Goal: Communication & Community: Answer question/provide support

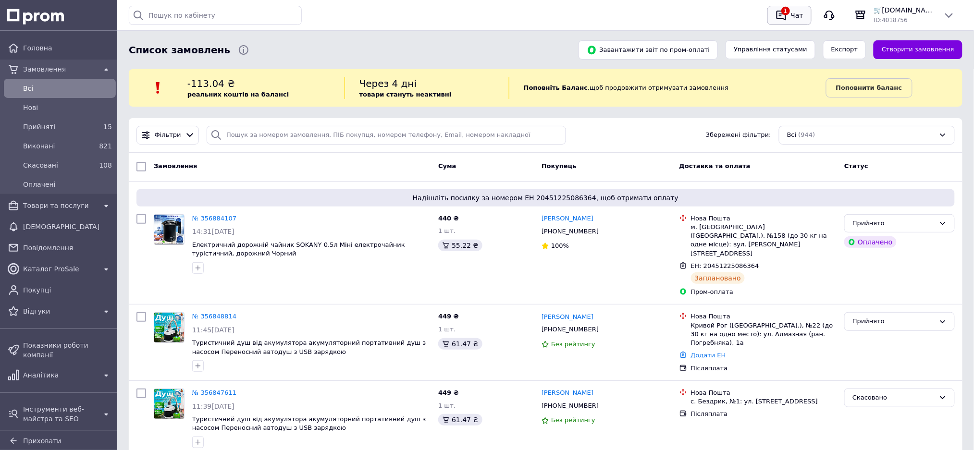
click at [796, 14] on div "Чат" at bounding box center [797, 15] width 16 height 14
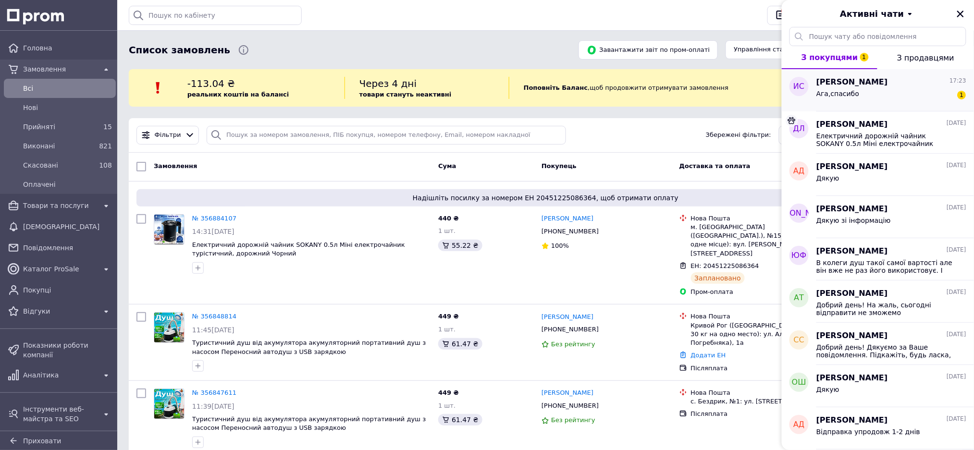
click at [869, 96] on div "Ага,спасибо 1" at bounding box center [891, 95] width 150 height 15
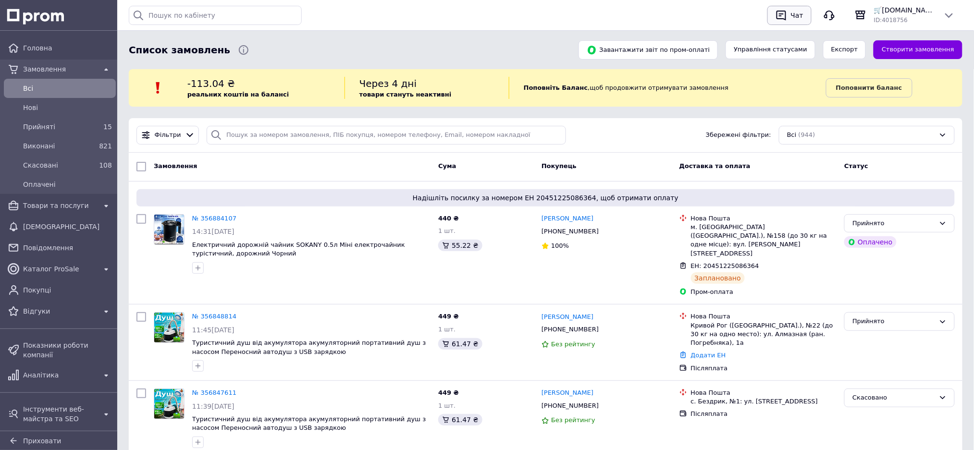
click at [787, 14] on icon "button" at bounding box center [781, 16] width 12 height 12
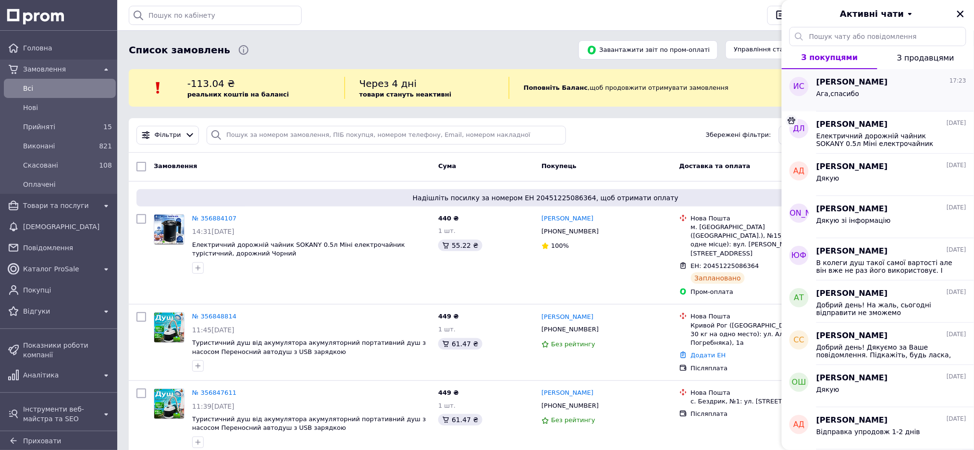
click at [870, 91] on div "Ага,спасибо" at bounding box center [891, 95] width 150 height 15
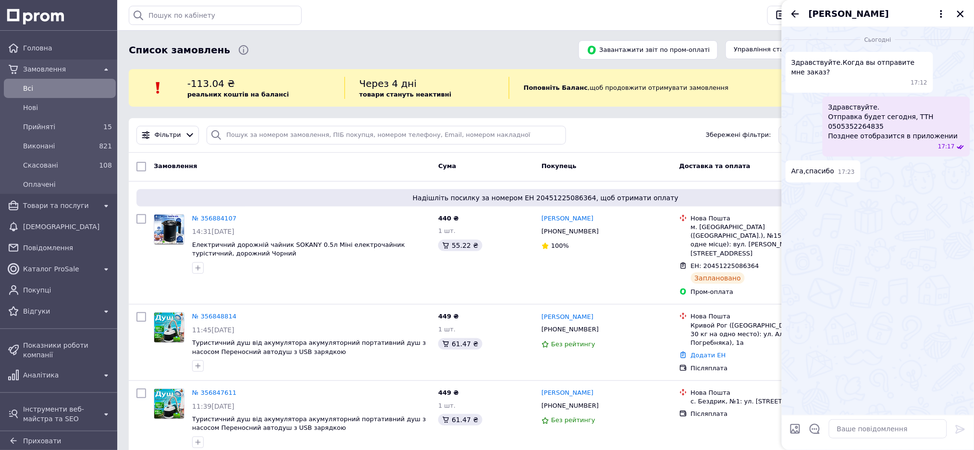
click at [549, 49] on div "Список замовлень" at bounding box center [348, 49] width 442 height 19
click at [962, 12] on icon "Закрити" at bounding box center [960, 14] width 7 height 7
